Goal: Task Accomplishment & Management: Manage account settings

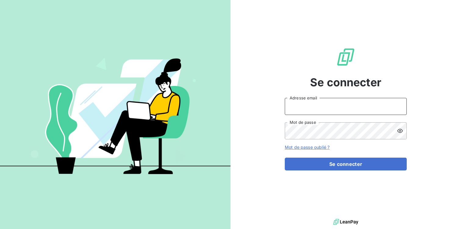
click at [295, 105] on input "Adresse email" at bounding box center [346, 106] width 122 height 17
type input "contact.la@silog-location.fr"
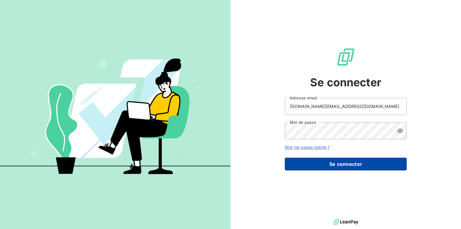
click at [345, 164] on button "Se connecter" at bounding box center [346, 163] width 122 height 13
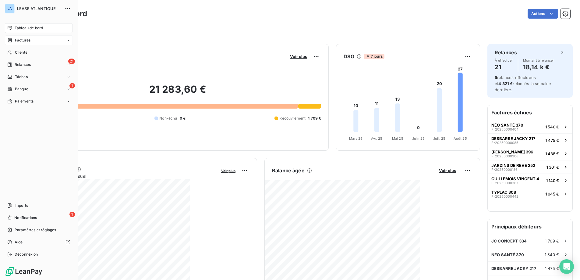
click at [24, 40] on span "Factures" at bounding box center [23, 39] width 16 height 5
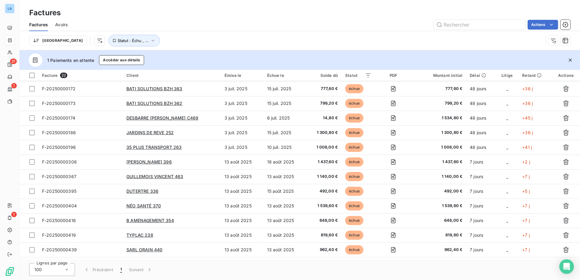
scroll to position [132, 0]
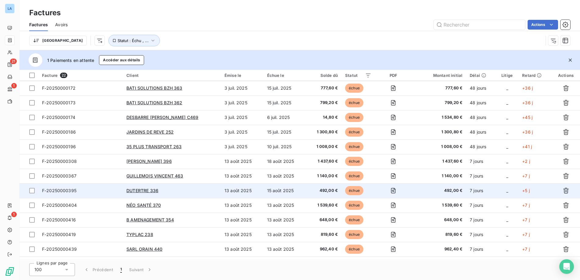
click at [67, 189] on span "F-20250000395" at bounding box center [59, 190] width 34 height 5
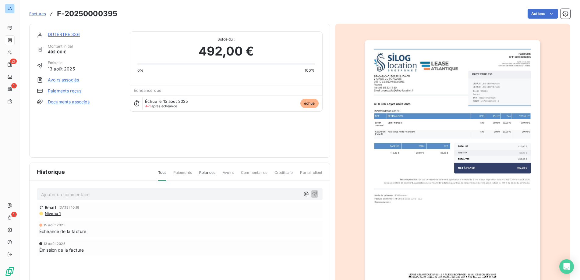
click at [65, 90] on link "Paiements reçus" at bounding box center [65, 91] width 34 height 6
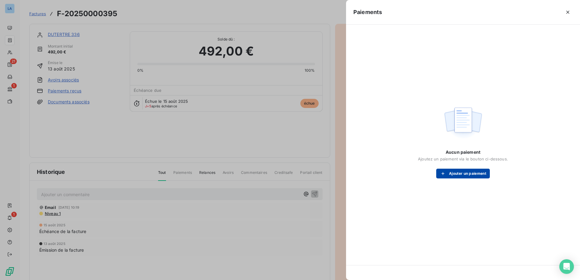
click at [459, 173] on button "Ajouter un paiement" at bounding box center [463, 173] width 54 height 10
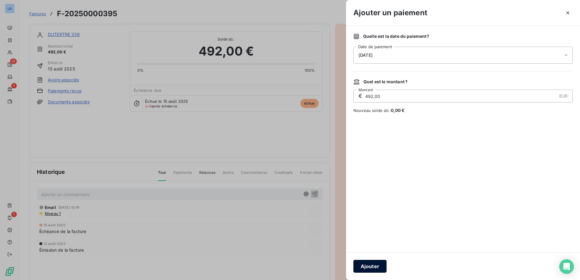
click at [369, 228] on button "Ajouter" at bounding box center [369, 266] width 33 height 13
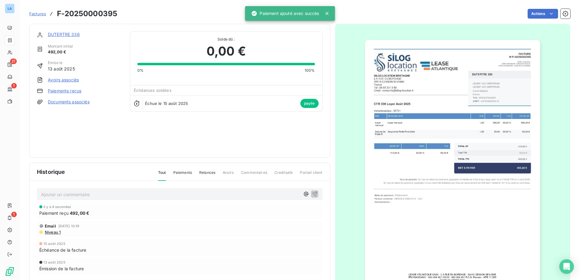
click at [44, 196] on p "Ajouter un commentaire ﻿" at bounding box center [170, 194] width 259 height 8
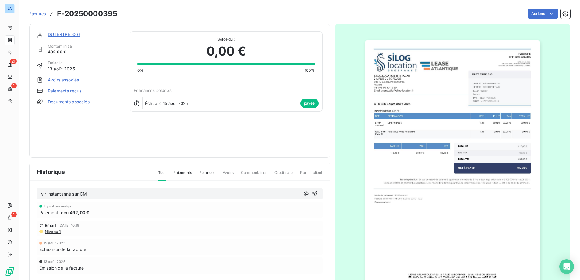
click at [176, 156] on div "DUTERTRE 336 Montant initial 492,00 € Émise le [DATE] Avoirs associés Paiements…" at bounding box center [179, 91] width 301 height 134
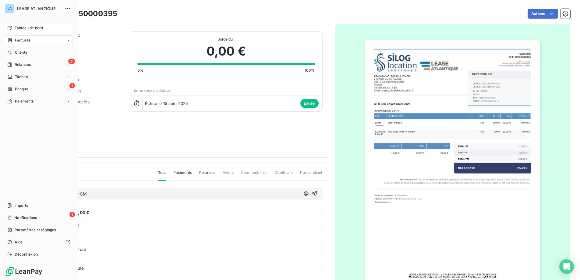
click at [20, 26] on span "Tableau de bord" at bounding box center [29, 27] width 28 height 5
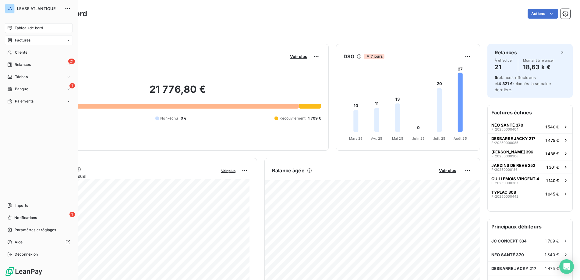
click at [25, 39] on span "Factures" at bounding box center [23, 39] width 16 height 5
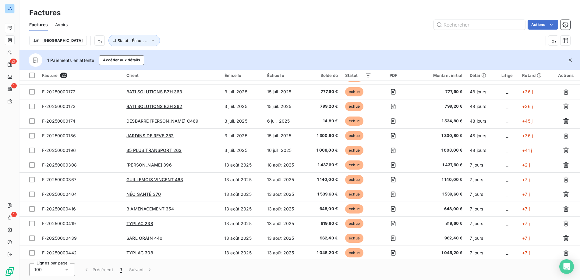
scroll to position [143, 0]
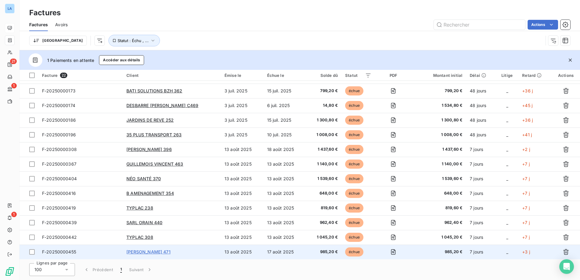
click at [147, 228] on span "[PERSON_NAME] 471" at bounding box center [148, 251] width 44 height 5
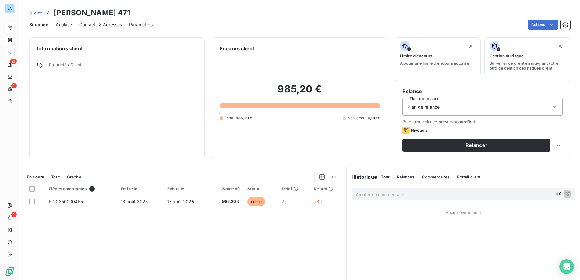
click at [98, 24] on span "Contacts & Adresses" at bounding box center [100, 25] width 43 height 6
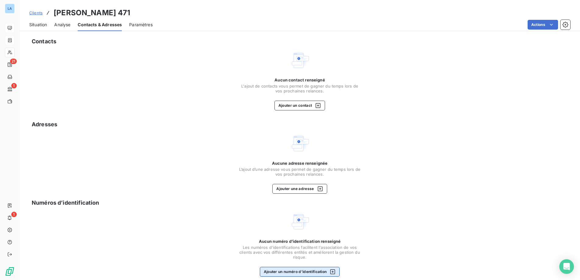
click at [332, 228] on icon "button" at bounding box center [333, 271] width 6 height 6
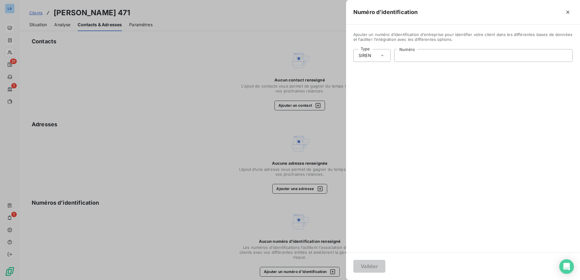
click at [402, 55] on input "Numéro" at bounding box center [483, 55] width 178 height 12
paste input "428 843 783"
type input "428 843 783"
click at [369, 228] on button "Valider" at bounding box center [369, 266] width 32 height 13
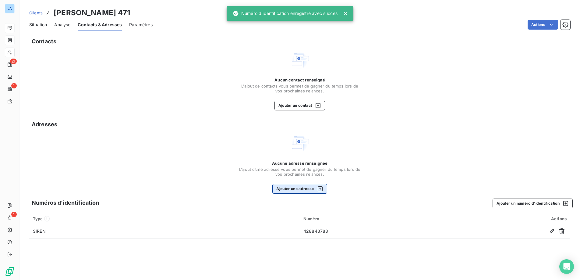
click at [320, 188] on icon "button" at bounding box center [320, 189] width 6 height 6
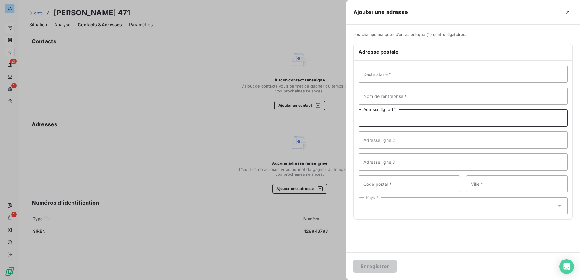
click at [377, 117] on input "Adresse ligne 1 *" at bounding box center [463, 117] width 209 height 17
paste input "10 LA VILLE ES CHOUINS"
type input "10 LA VILLE ES CHOUINS"
click at [372, 99] on input "Nom de l’entreprise *" at bounding box center [463, 95] width 209 height 17
type input "CHAUVEAU PASCAL"
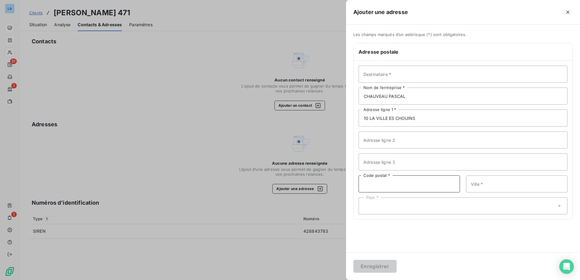
click at [368, 180] on input "Code postal *" at bounding box center [409, 183] width 101 height 17
type input "22750"
click at [460, 185] on input "Ville *" at bounding box center [516, 183] width 101 height 17
type input "SAINT JACUT DE LA MER"
click at [460, 207] on icon at bounding box center [559, 206] width 6 height 6
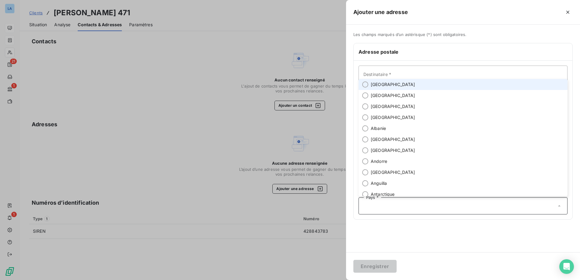
click at [409, 83] on li "[GEOGRAPHIC_DATA]" at bounding box center [463, 84] width 209 height 11
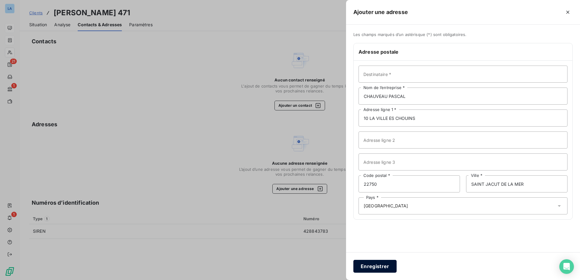
click at [369, 228] on button "Enregistrer" at bounding box center [374, 266] width 43 height 13
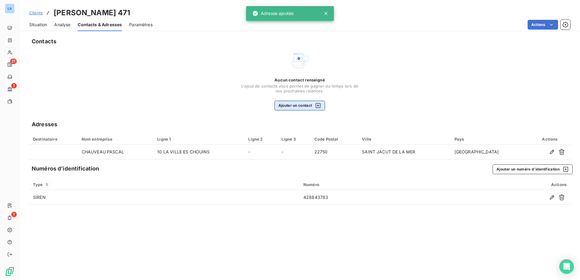
click at [320, 107] on icon "button" at bounding box center [318, 105] width 6 height 6
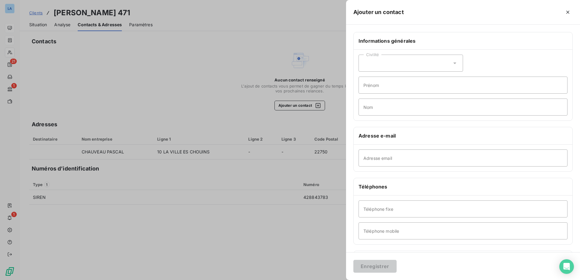
click at [454, 64] on icon at bounding box center [455, 63] width 6 height 6
click at [435, 90] on li "Monsieur" at bounding box center [411, 89] width 104 height 11
click at [410, 83] on input "Prénom" at bounding box center [463, 84] width 209 height 17
type input "KILIAN"
click at [400, 109] on input "Nom" at bounding box center [463, 106] width 209 height 17
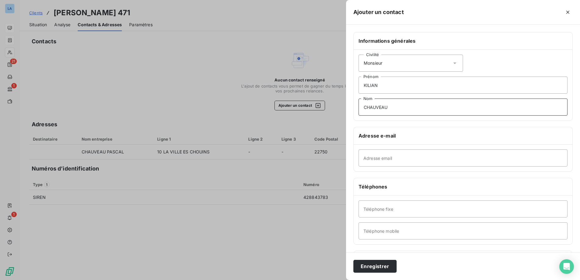
type input "CHAUVEAU"
click at [374, 157] on input "Adresse email" at bounding box center [463, 157] width 209 height 17
paste input "[EMAIL_ADDRESS][DOMAIN_NAME]"
type input "[EMAIL_ADDRESS][DOMAIN_NAME]"
click at [374, 228] on input "Téléphone mobile" at bounding box center [463, 230] width 209 height 17
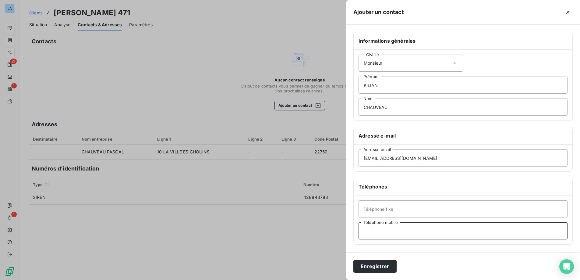
paste input "06 63 60 01 05"
type input "06 63 60 01 05"
click at [373, 228] on button "Enregistrer" at bounding box center [374, 266] width 43 height 13
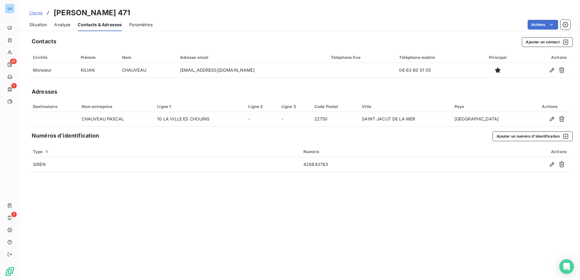
click at [36, 24] on span "Situation" at bounding box center [38, 25] width 18 height 6
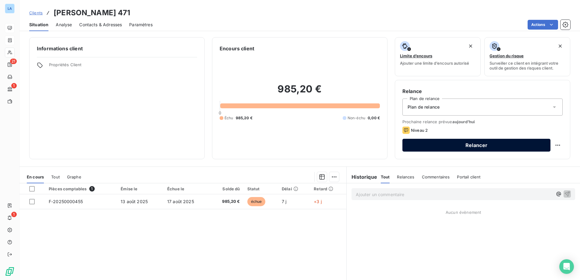
click at [460, 150] on button "Relancer" at bounding box center [476, 145] width 148 height 13
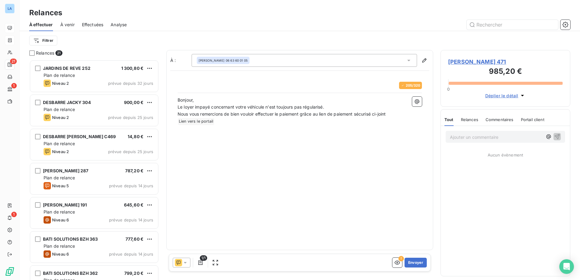
scroll to position [220, 130]
click at [185, 228] on icon at bounding box center [185, 262] width 6 height 6
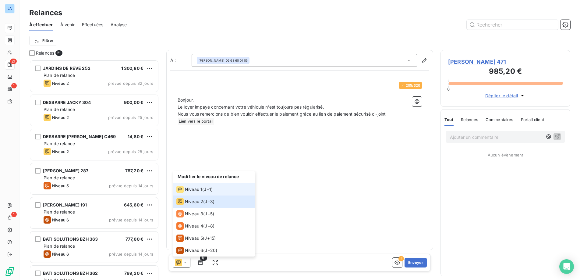
click at [190, 186] on div "Niveau 1" at bounding box center [189, 189] width 26 height 7
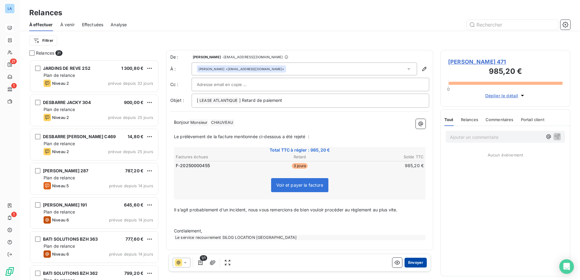
click at [417, 228] on button "Envoyer" at bounding box center [416, 262] width 22 height 10
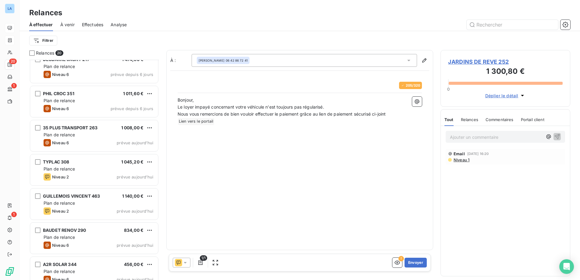
scroll to position [316, 0]
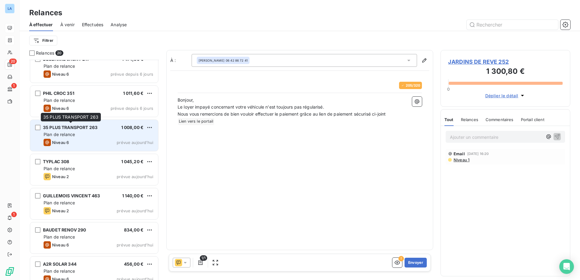
click at [65, 129] on span "35 PLUS TRANSPORT 263" at bounding box center [70, 127] width 55 height 5
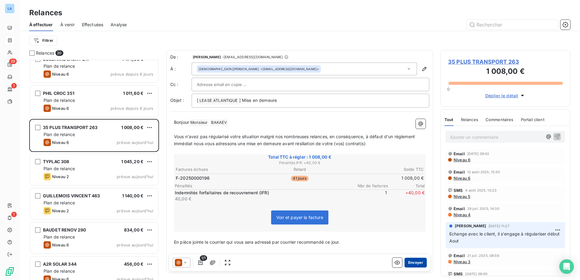
click at [416, 228] on button "Envoyer" at bounding box center [416, 262] width 22 height 10
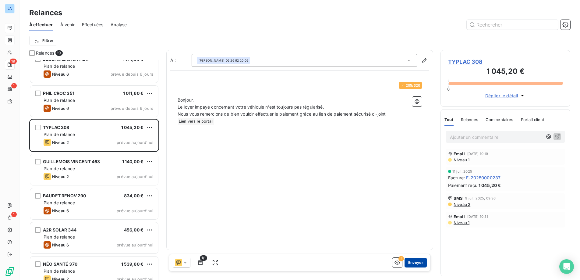
click at [416, 228] on button "Envoyer" at bounding box center [416, 262] width 22 height 10
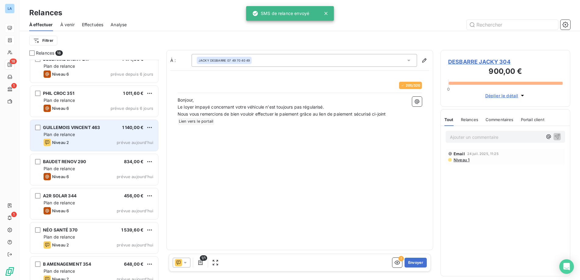
click at [100, 132] on div "Plan de relance" at bounding box center [99, 134] width 110 height 6
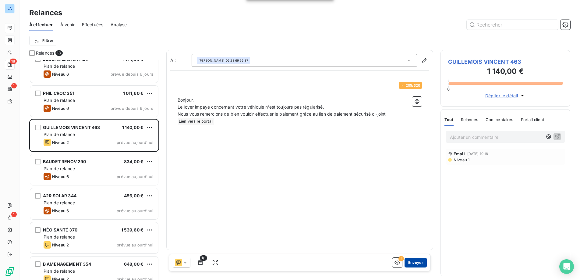
click at [412, 228] on button "Envoyer" at bounding box center [416, 262] width 22 height 10
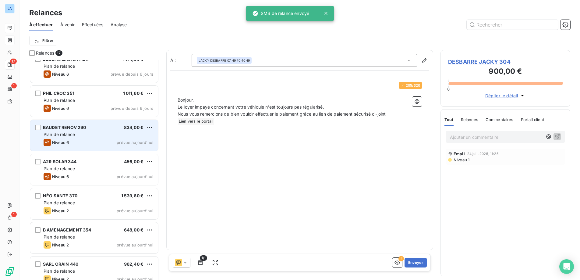
click at [87, 136] on div "Plan de relance" at bounding box center [99, 134] width 110 height 6
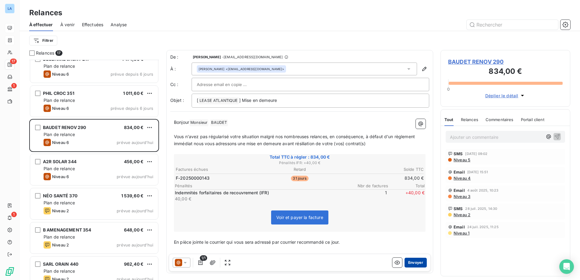
click at [413, 228] on button "Envoyer" at bounding box center [416, 262] width 22 height 10
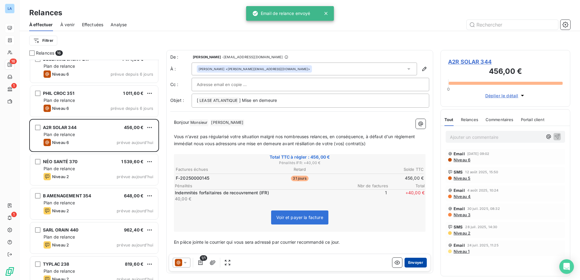
click at [413, 228] on button "Envoyer" at bounding box center [416, 262] width 22 height 10
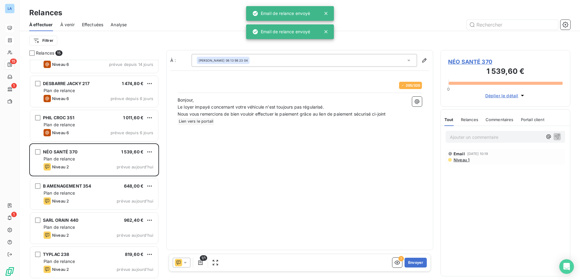
scroll to position [292, 0]
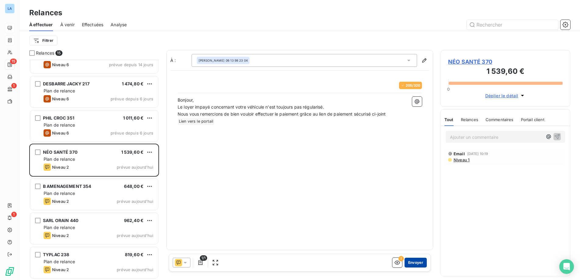
click at [422, 228] on button "Envoyer" at bounding box center [416, 262] width 22 height 10
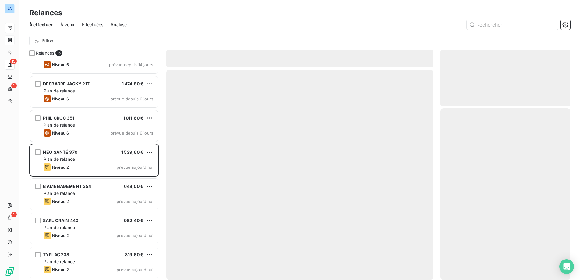
scroll to position [258, 0]
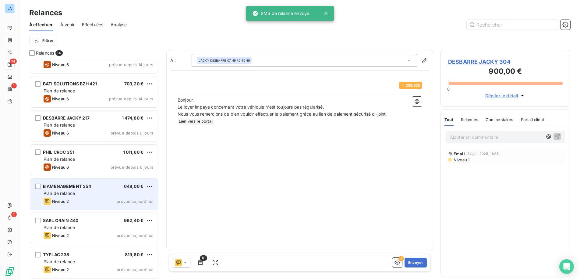
click at [129, 197] on div "B AMENAGEMENT 354 648,00 € Plan de relance Niveau 2 prévue [DATE]" at bounding box center [94, 194] width 128 height 31
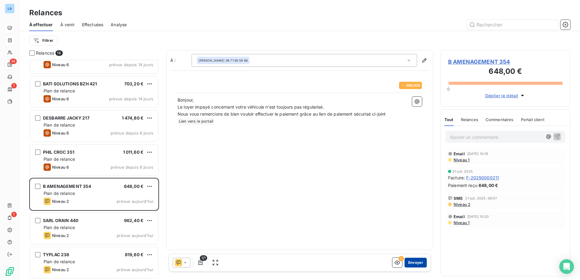
click at [417, 228] on button "Envoyer" at bounding box center [416, 262] width 22 height 10
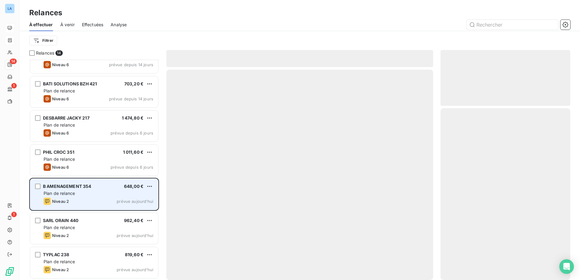
scroll to position [224, 0]
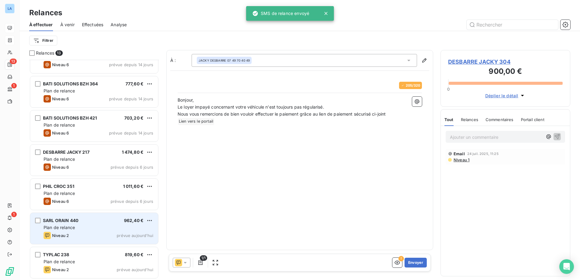
click at [83, 227] on div "Plan de relance" at bounding box center [99, 227] width 110 height 6
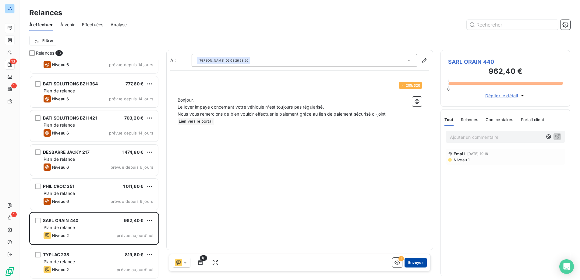
click at [415, 228] on button "Envoyer" at bounding box center [416, 262] width 22 height 10
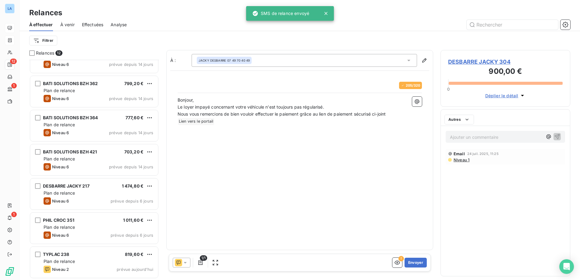
scroll to position [189, 0]
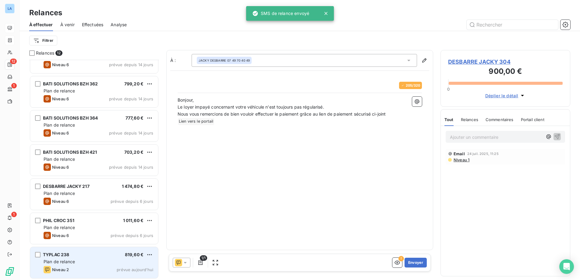
click at [120, 228] on div "Plan de relance" at bounding box center [99, 261] width 110 height 6
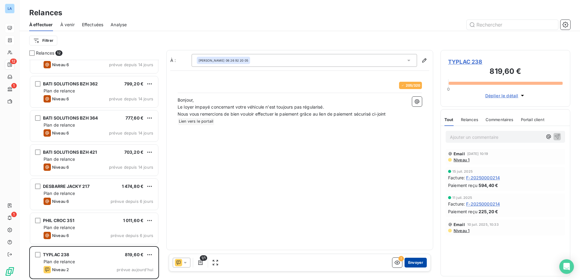
click at [412, 228] on button "Envoyer" at bounding box center [416, 262] width 22 height 10
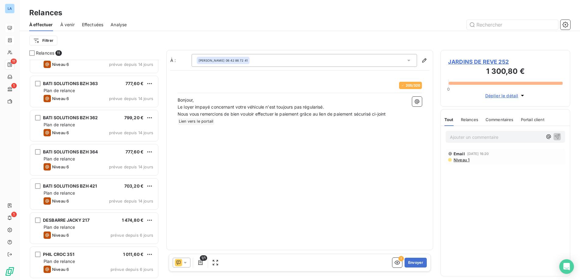
scroll to position [155, 0]
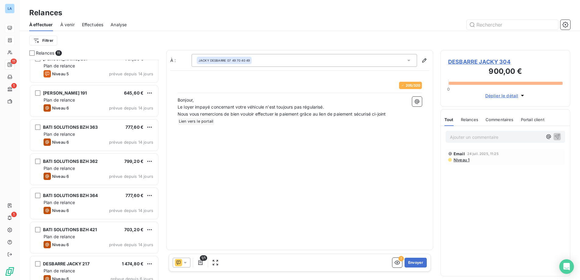
scroll to position [156, 0]
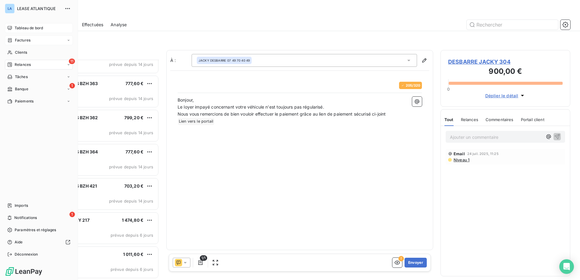
click at [19, 40] on span "Factures" at bounding box center [23, 39] width 16 height 5
